Goal: Task Accomplishment & Management: Complete application form

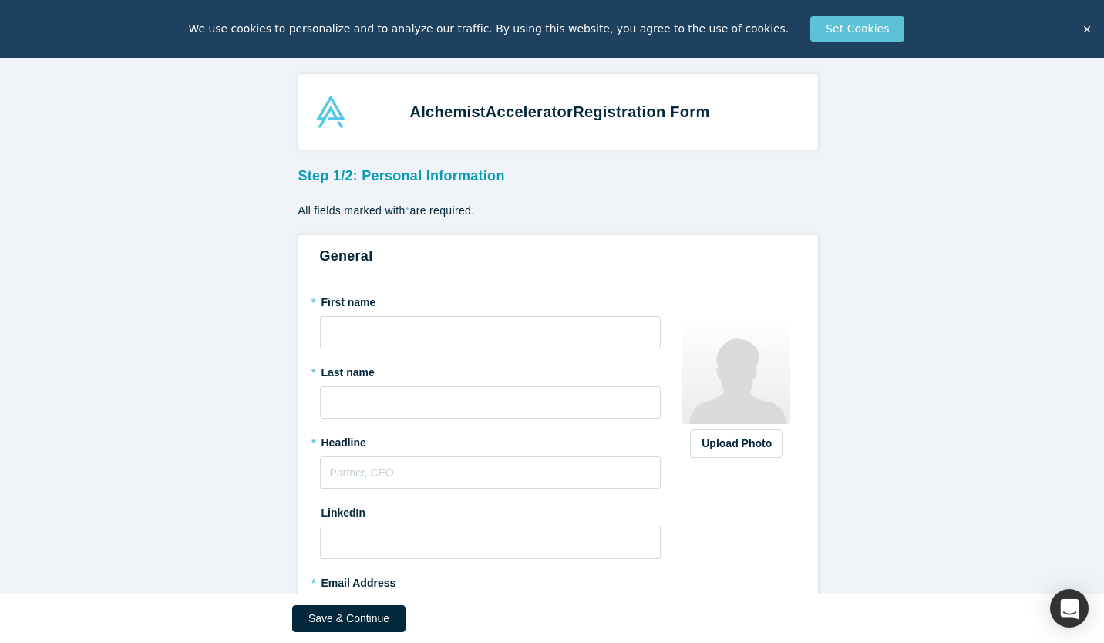
click at [348, 314] on div "* First name" at bounding box center [490, 318] width 341 height 59
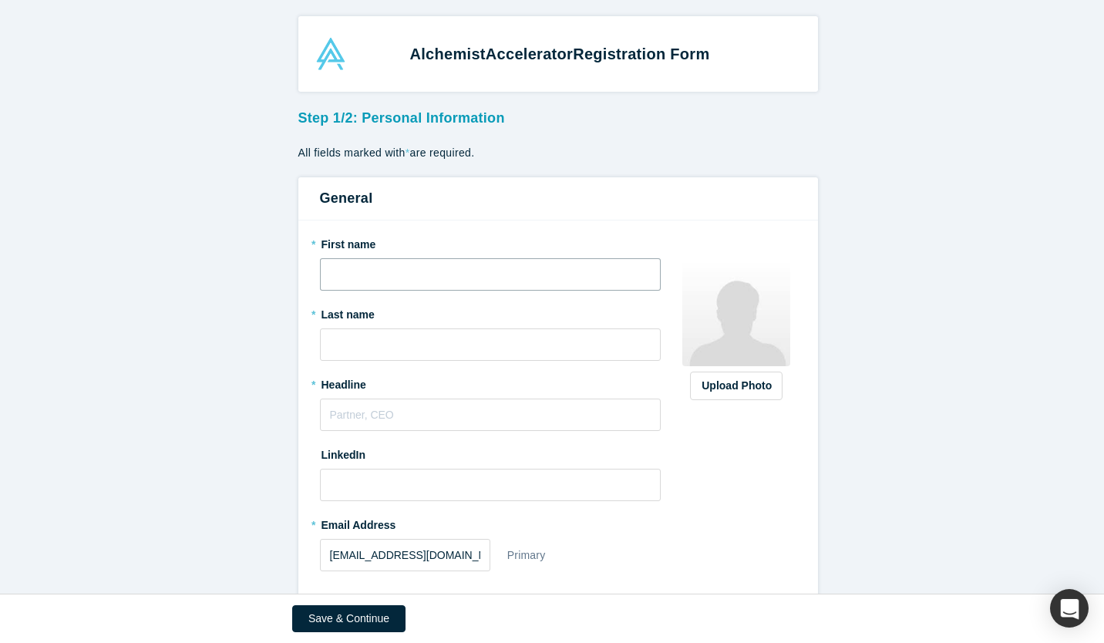
click at [391, 267] on input "text" at bounding box center [490, 274] width 341 height 32
type input "[PERSON_NAME]"
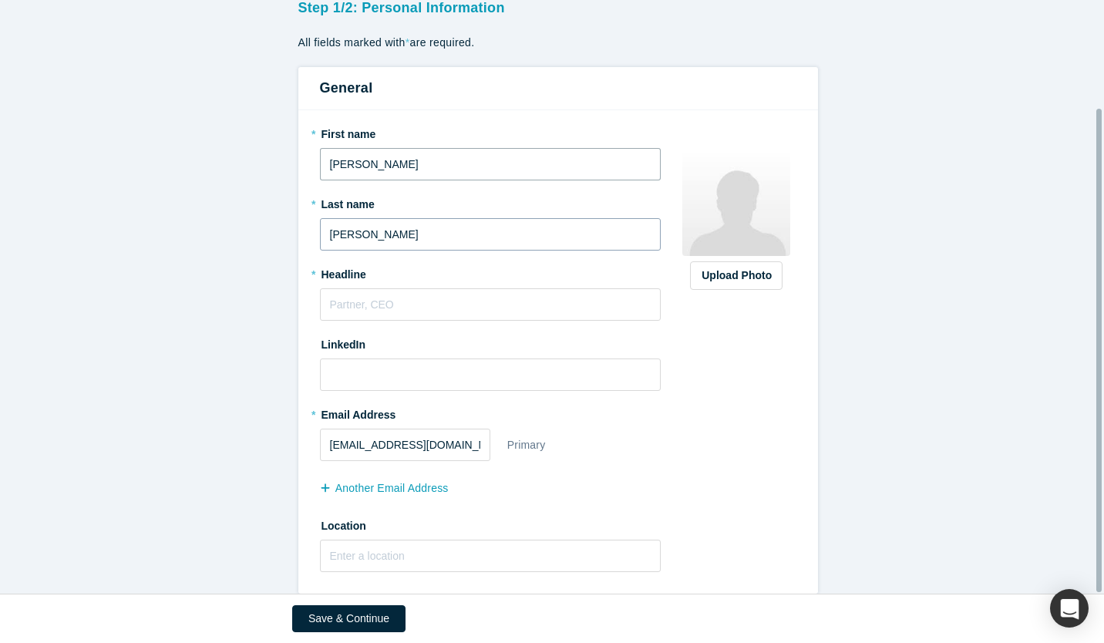
scroll to position [132, 0]
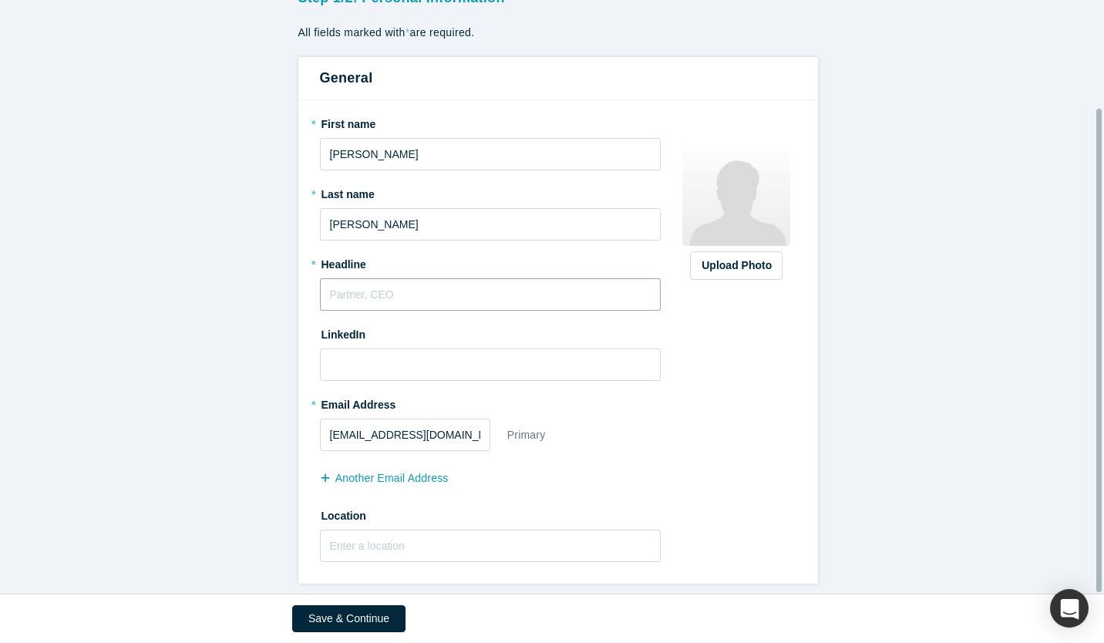
click at [404, 292] on input "text" at bounding box center [490, 294] width 341 height 32
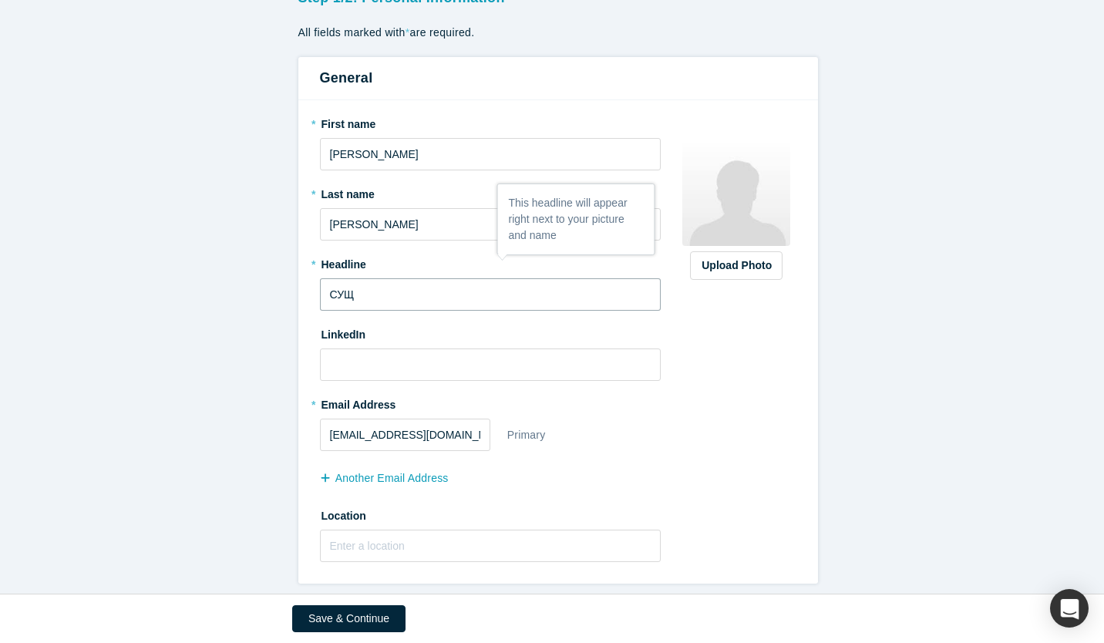
drag, startPoint x: 385, startPoint y: 284, endPoint x: 168, endPoint y: 266, distance: 218.1
click at [168, 266] on form "Step 1/2: Personal Information All fields marked with * are required. General *…" at bounding box center [557, 282] width 1115 height 601
type input "CEO"
paste input "[URL][DOMAIN_NAME]"
type input "[URL][DOMAIN_NAME]"
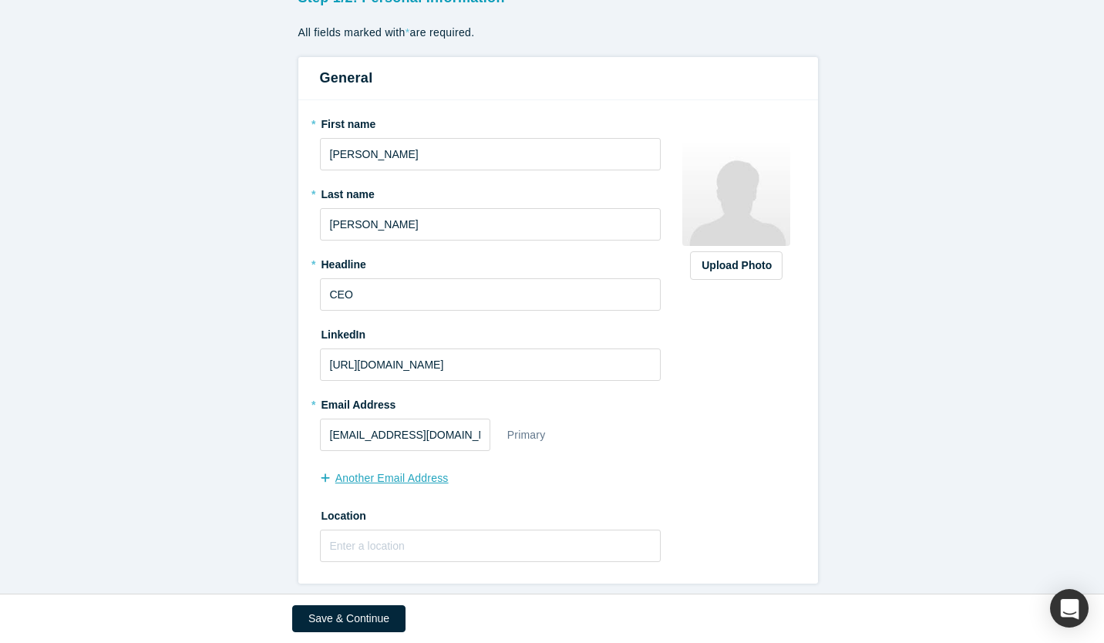
click at [434, 469] on button "another Email Address" at bounding box center [392, 478] width 145 height 27
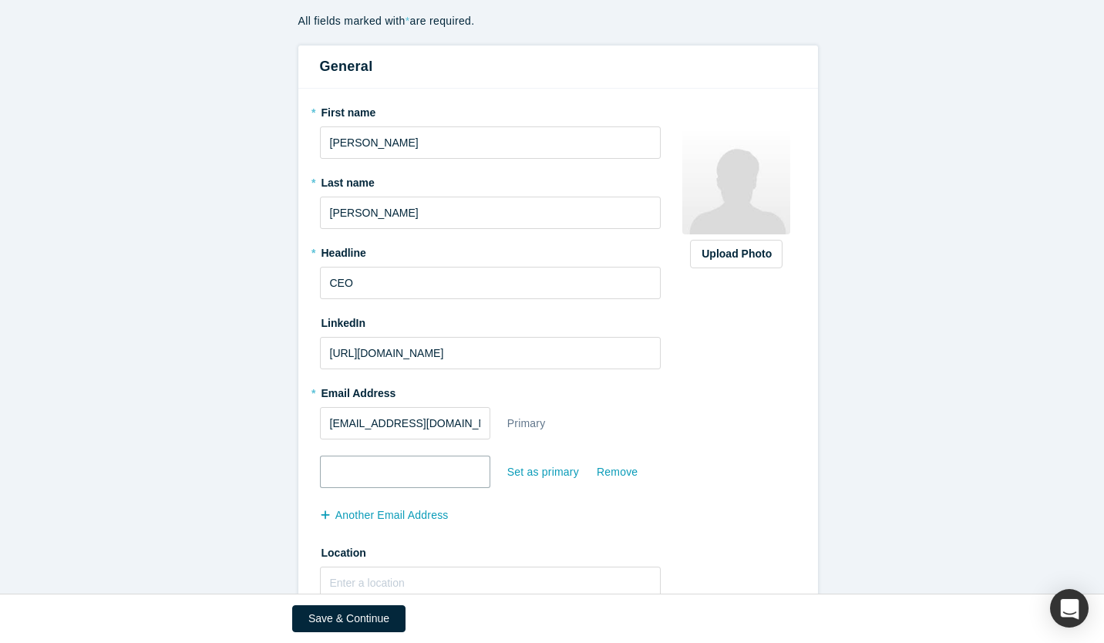
click at [424, 480] on input "email" at bounding box center [405, 471] width 170 height 32
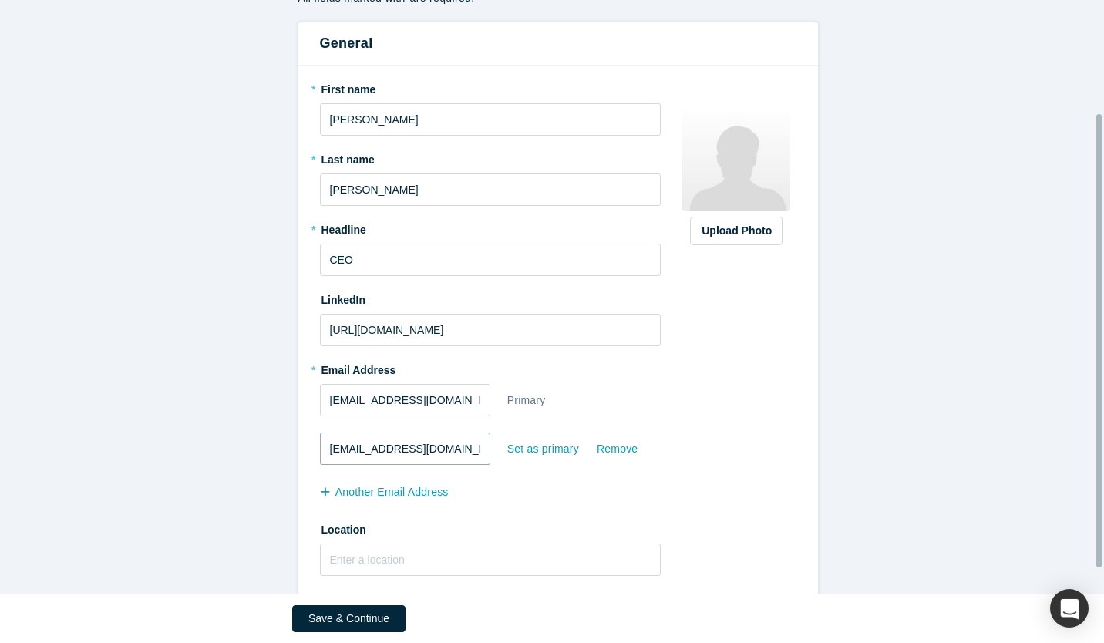
scroll to position [180, 0]
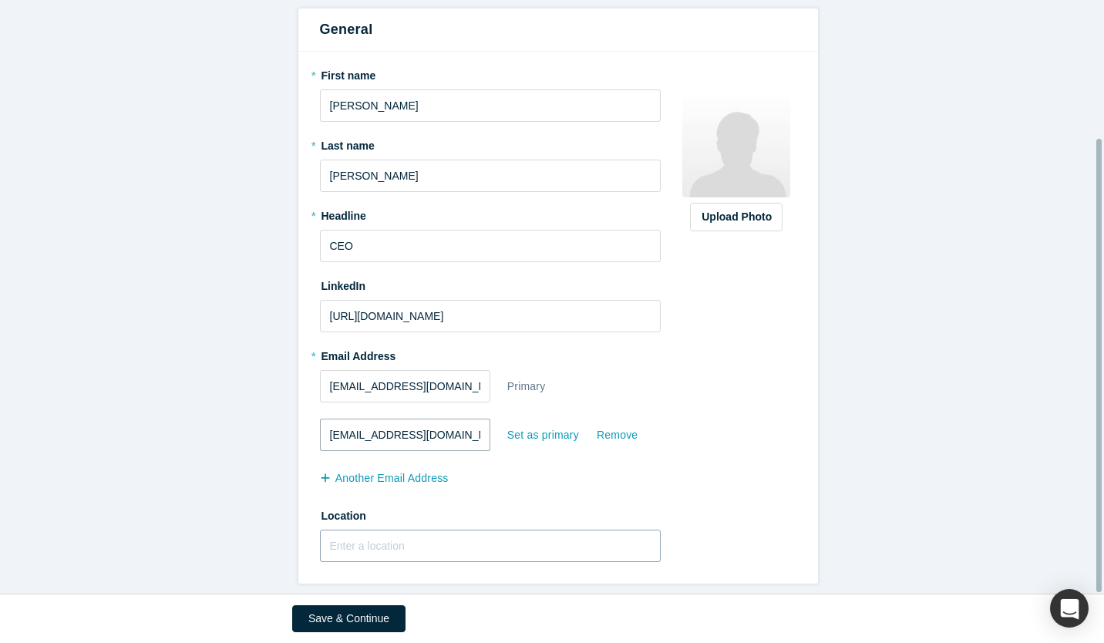
type input "[EMAIL_ADDRESS][DOMAIN_NAME]"
click at [448, 529] on input "text" at bounding box center [490, 545] width 341 height 32
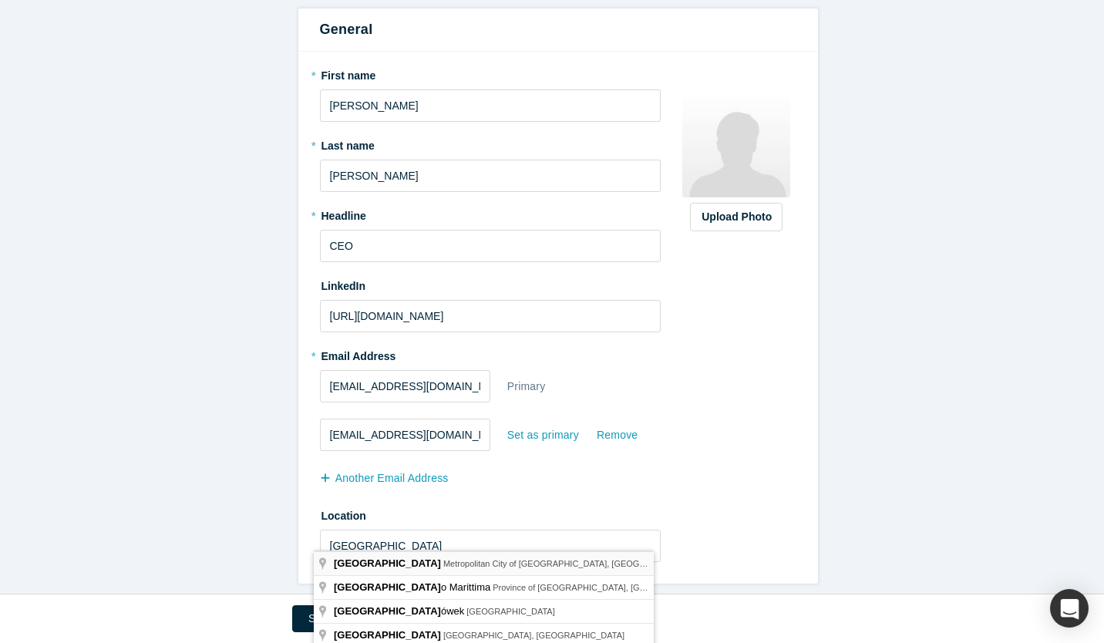
type input "[GEOGRAPHIC_DATA], [GEOGRAPHIC_DATA] of [GEOGRAPHIC_DATA], [GEOGRAPHIC_DATA]"
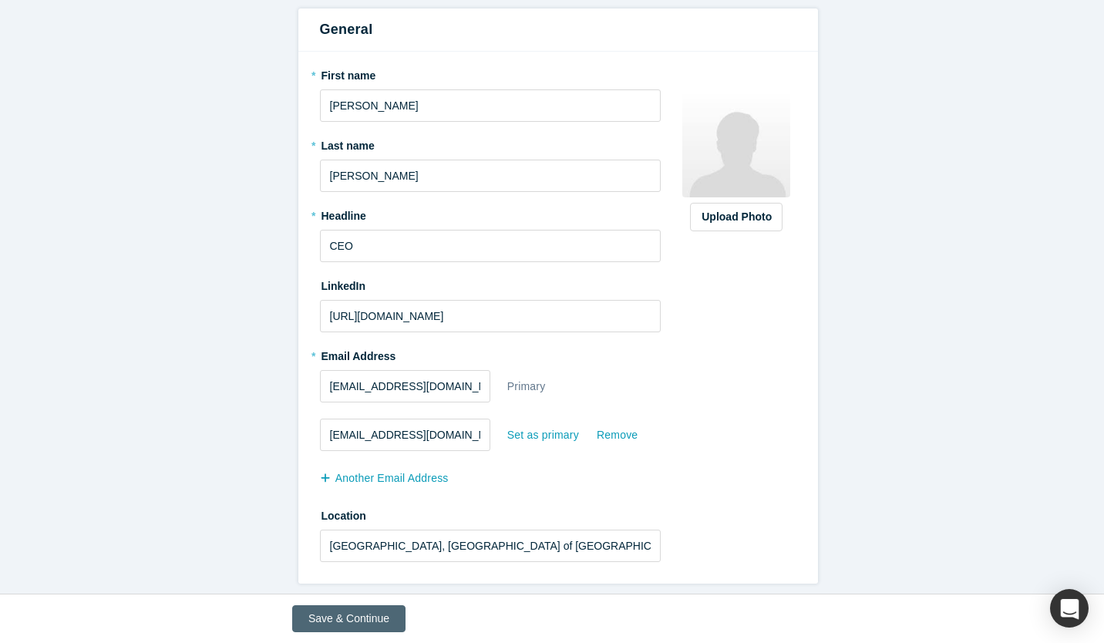
click at [357, 611] on button "Save & Continue" at bounding box center [348, 618] width 113 height 27
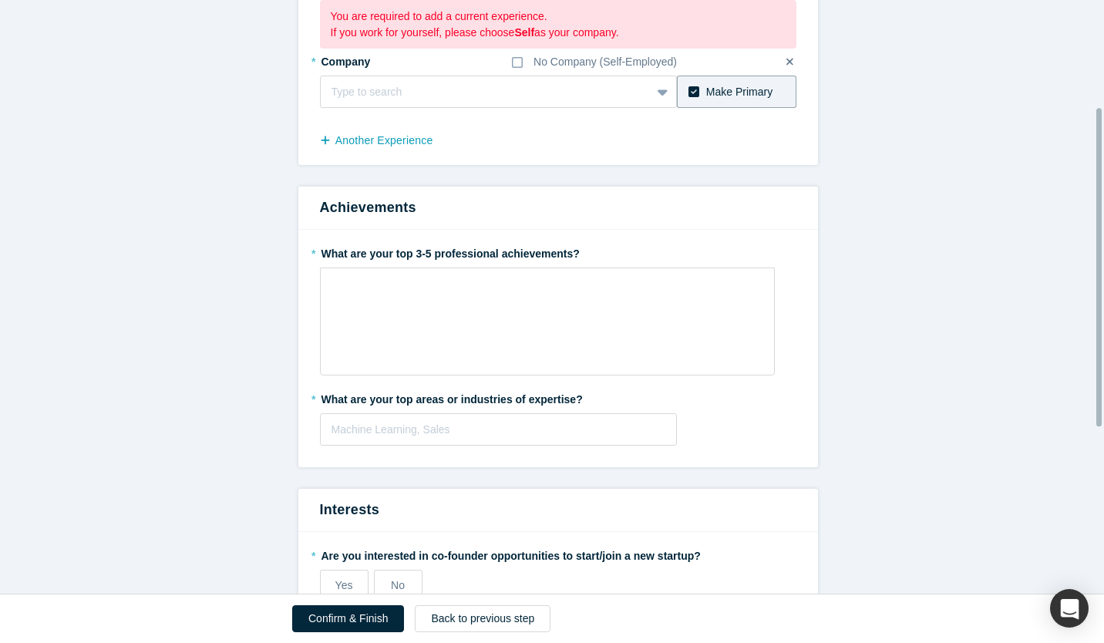
scroll to position [154, 0]
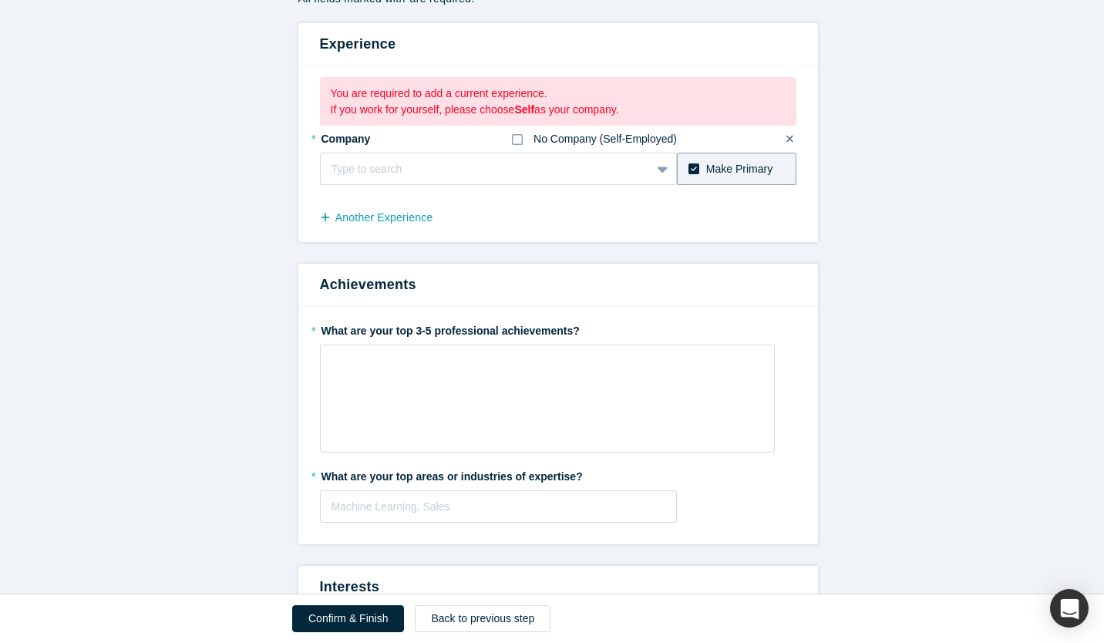
click at [521, 137] on label "No Company (Self-Employed)" at bounding box center [594, 139] width 165 height 16
click at [0, 0] on input "No Company (Self-Employed)" at bounding box center [0, 0] width 0 height 0
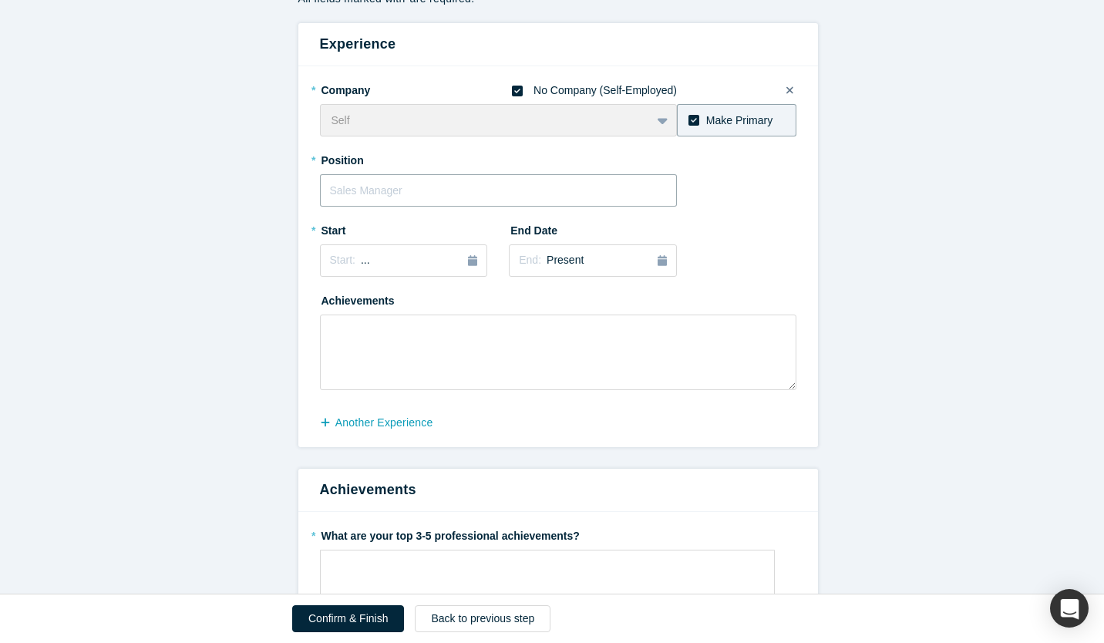
click at [657, 176] on input "text" at bounding box center [499, 190] width 358 height 32
type input "CEO"
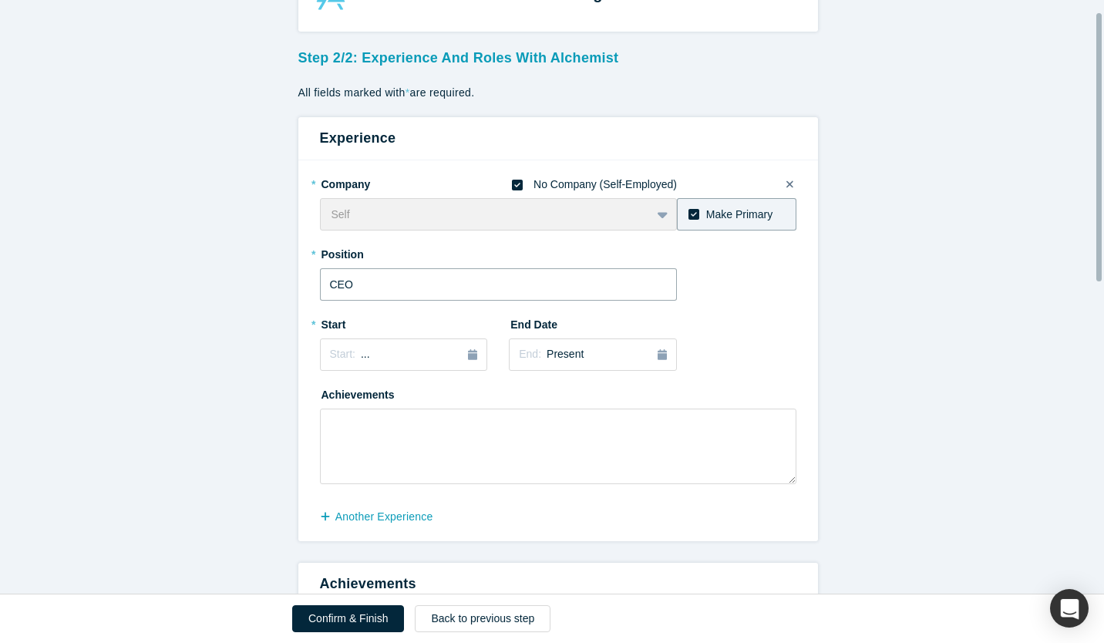
scroll to position [0, 0]
